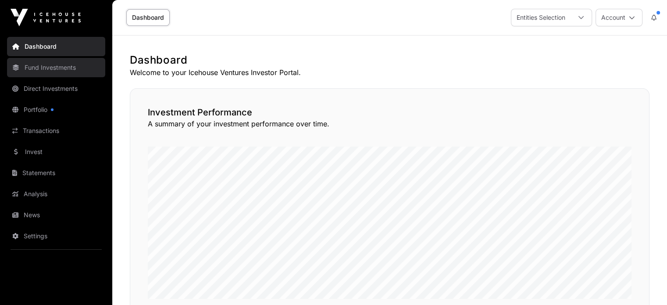
click at [50, 70] on link "Fund Investments" at bounding box center [56, 67] width 98 height 19
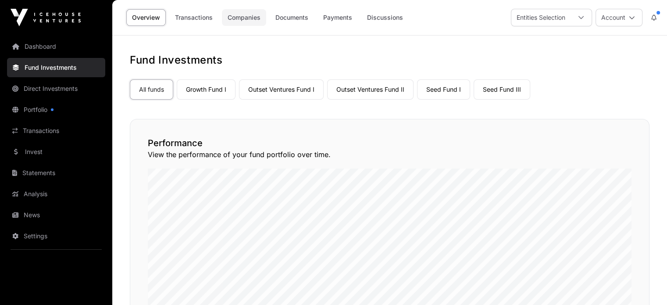
click at [245, 16] on link "Companies" at bounding box center [244, 17] width 44 height 17
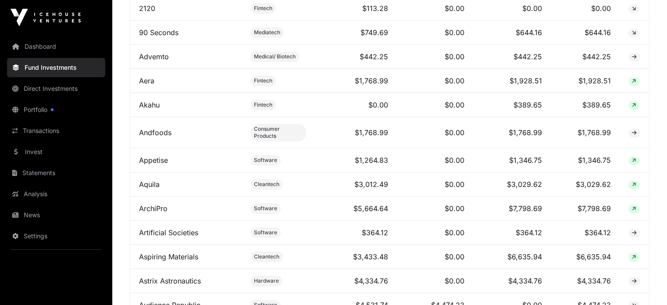
scroll to position [487, 0]
click at [182, 251] on link "Aspiring Materials" at bounding box center [168, 255] width 59 height 9
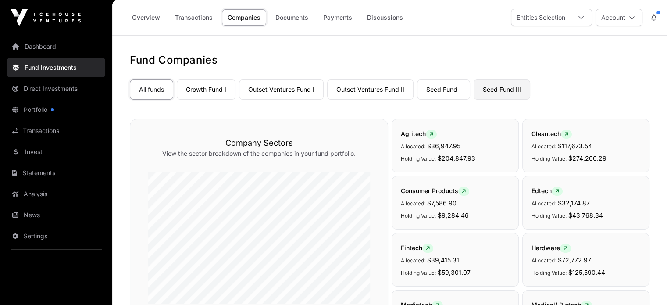
click at [504, 92] on link "Seed Fund III" at bounding box center [502, 89] width 57 height 20
